Goal: Book appointment/travel/reservation

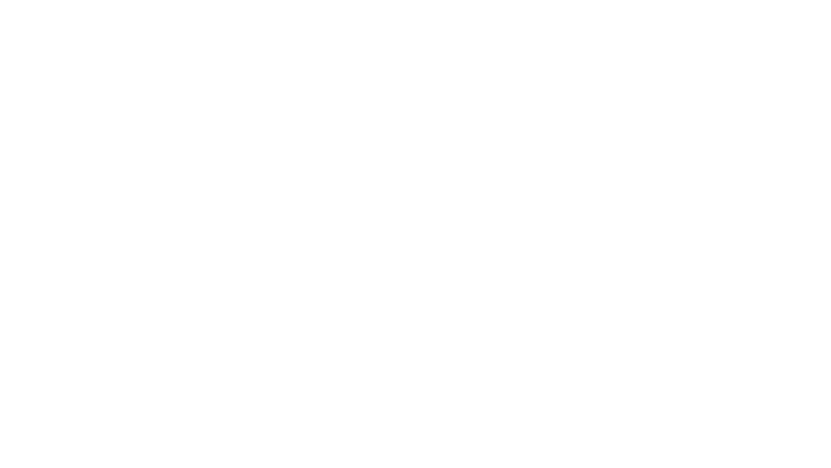
select select "**"
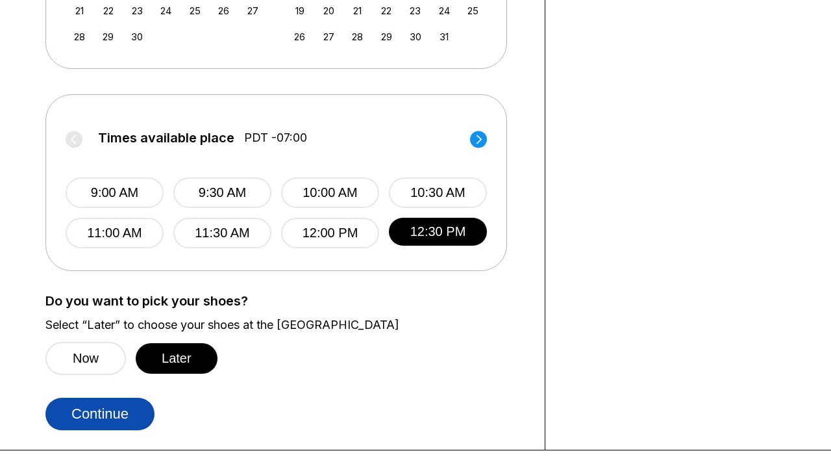
click at [103, 414] on button "Continue" at bounding box center [99, 414] width 109 height 32
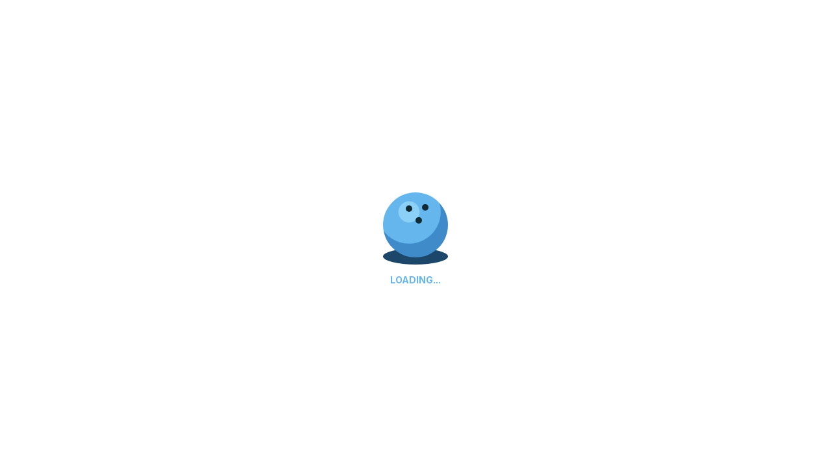
select select "**"
